Goal: Task Accomplishment & Management: Manage account settings

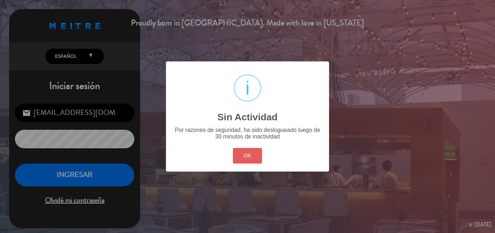
click at [246, 162] on button "OK" at bounding box center [247, 156] width 29 height 16
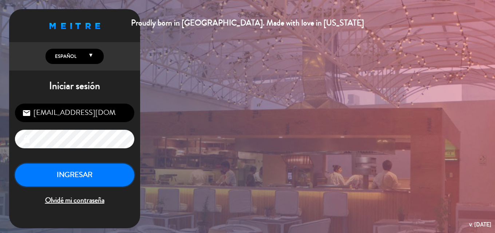
click at [109, 171] on button "INGRESAR" at bounding box center [74, 175] width 119 height 23
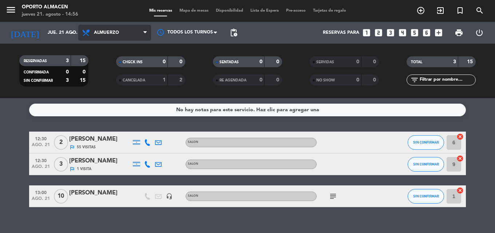
click at [132, 39] on span "Almuerzo" at bounding box center [114, 33] width 73 height 16
click at [117, 84] on div "menu Oporto Almacen [DATE] 21. agosto - 14:56 Mis reservas Mapa de mesas Dispon…" at bounding box center [247, 49] width 495 height 98
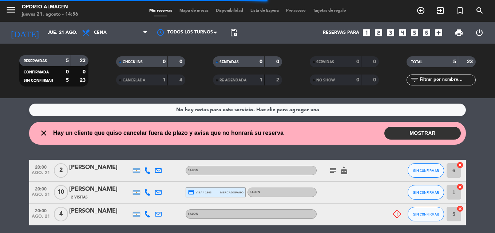
click at [415, 128] on button "MOSTRAR" at bounding box center [422, 133] width 76 height 13
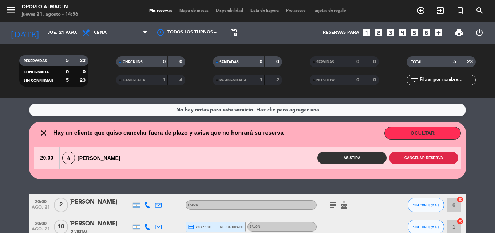
click at [423, 157] on button "Cancelar reserva" at bounding box center [423, 158] width 69 height 13
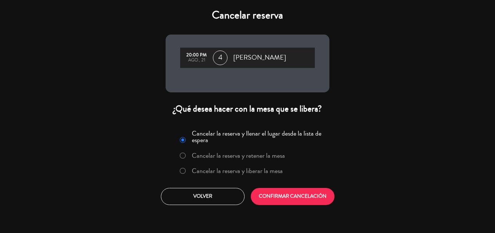
click at [263, 168] on label "Cancelar la reserva y liberar la mesa" at bounding box center [237, 171] width 91 height 7
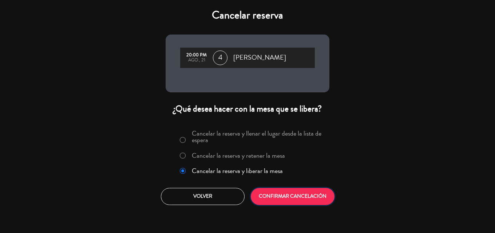
click at [282, 200] on button "CONFIRMAR CANCELACIÓN" at bounding box center [293, 196] width 84 height 17
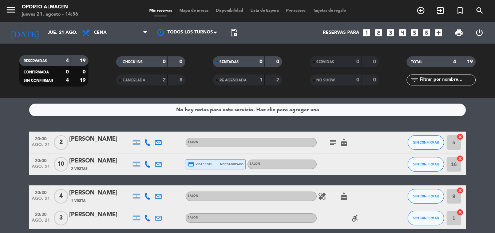
click at [331, 141] on icon "subject" at bounding box center [332, 142] width 9 height 9
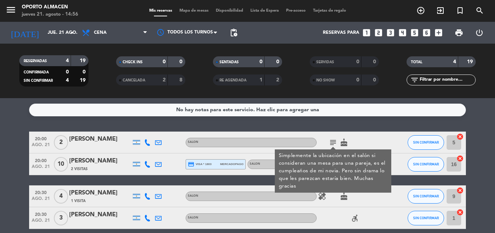
click at [332, 141] on icon "subject" at bounding box center [332, 142] width 9 height 9
